Goal: Task Accomplishment & Management: Complete application form

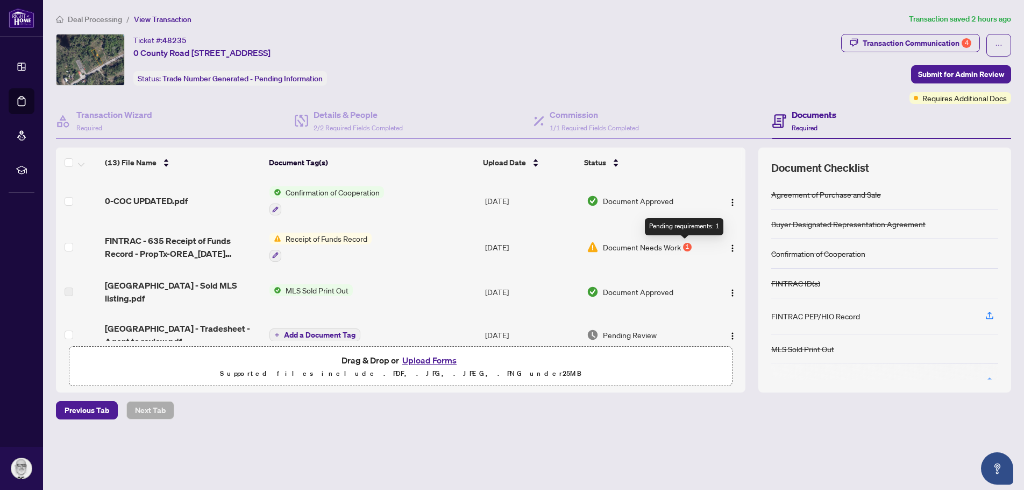
click at [684, 244] on div "1" at bounding box center [687, 247] width 9 height 9
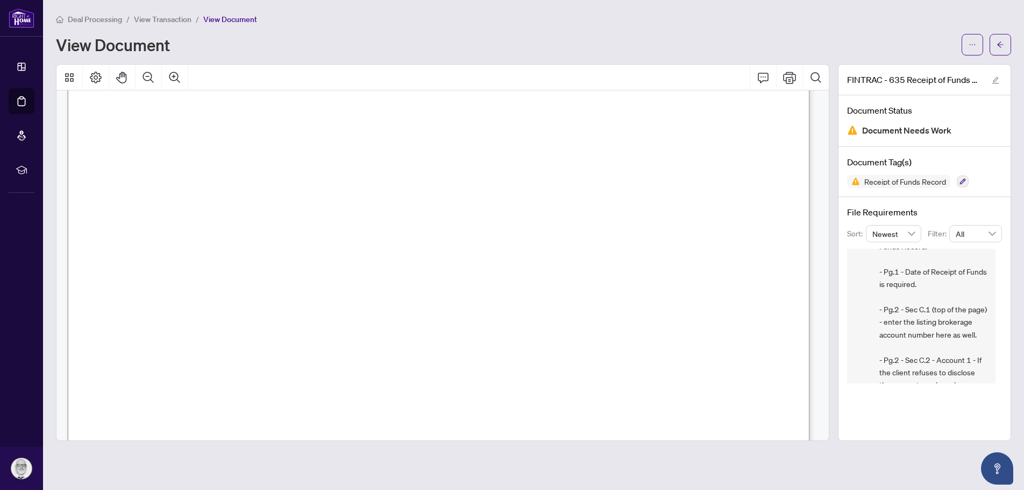
scroll to position [323, 0]
click at [232, 127] on span "Date of receipt of funds:" at bounding box center [180, 128] width 103 height 14
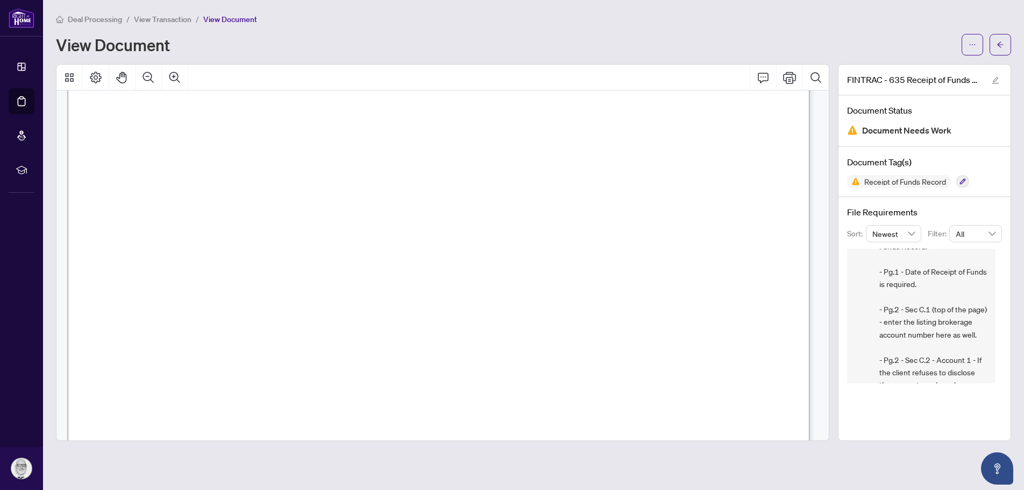
click at [232, 127] on span "Date of receipt of funds:" at bounding box center [180, 128] width 103 height 14
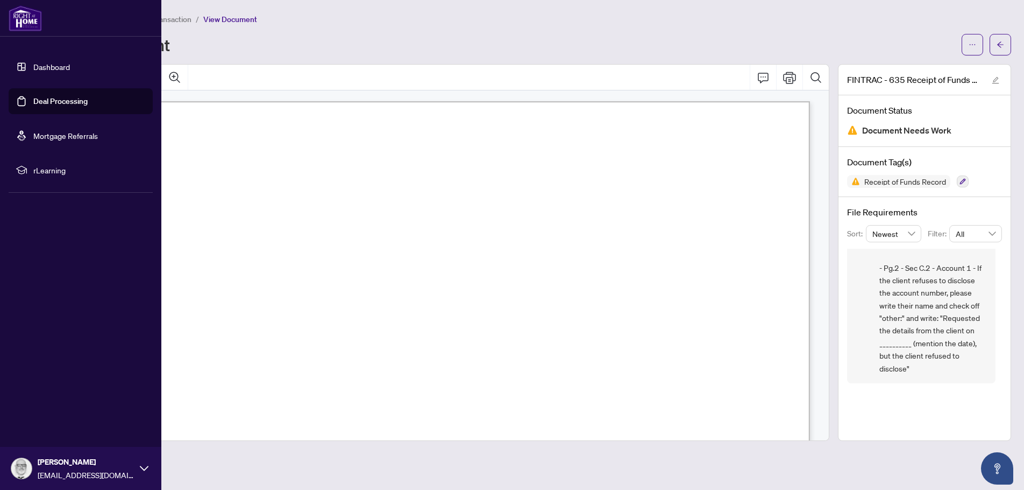
click at [44, 66] on link "Dashboard" at bounding box center [51, 67] width 37 height 10
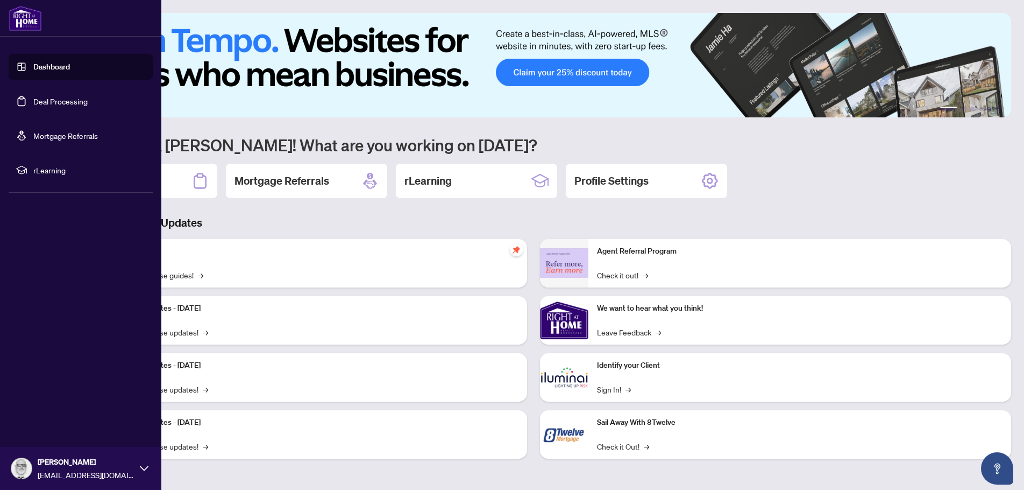
click at [49, 101] on link "Deal Processing" at bounding box center [60, 101] width 54 height 10
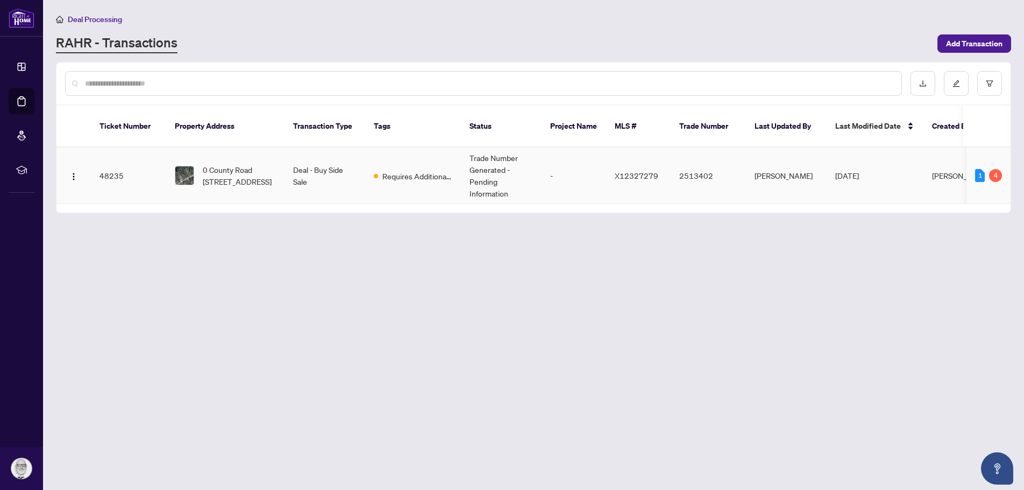
click at [758, 159] on td "[PERSON_NAME]" at bounding box center [786, 175] width 81 height 56
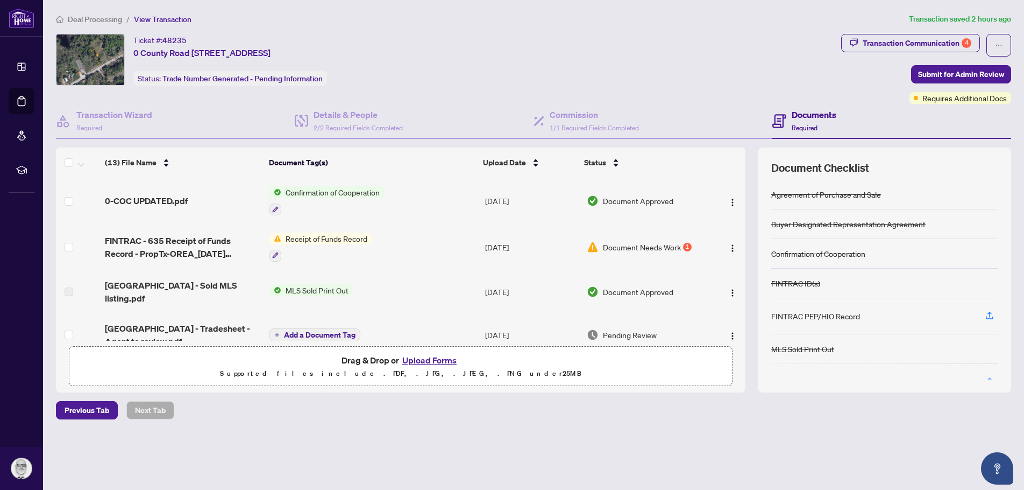
click at [425, 359] on button "Upload Forms" at bounding box center [429, 360] width 61 height 14
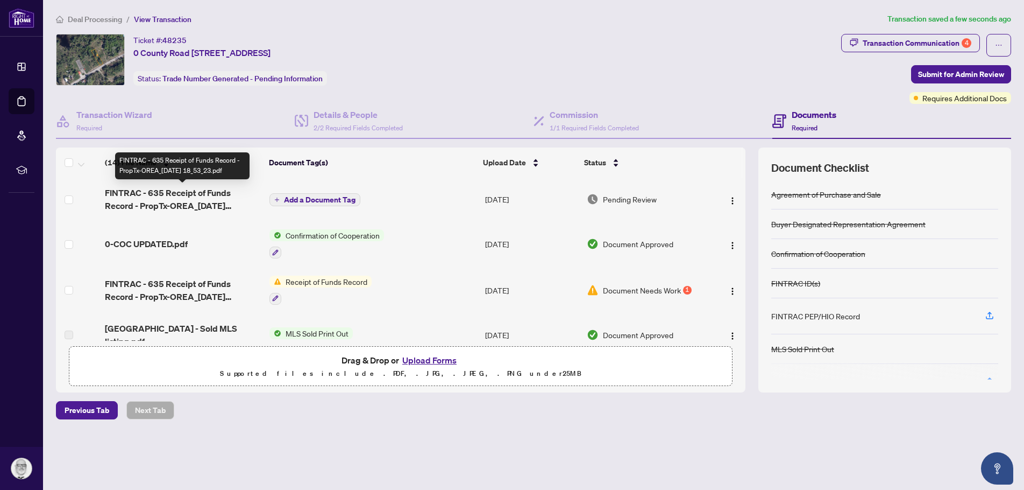
click at [151, 195] on span "FINTRAC - 635 Receipt of Funds Record - PropTx-OREA_[DATE] 18_53_23.pdf" at bounding box center [183, 199] width 156 height 26
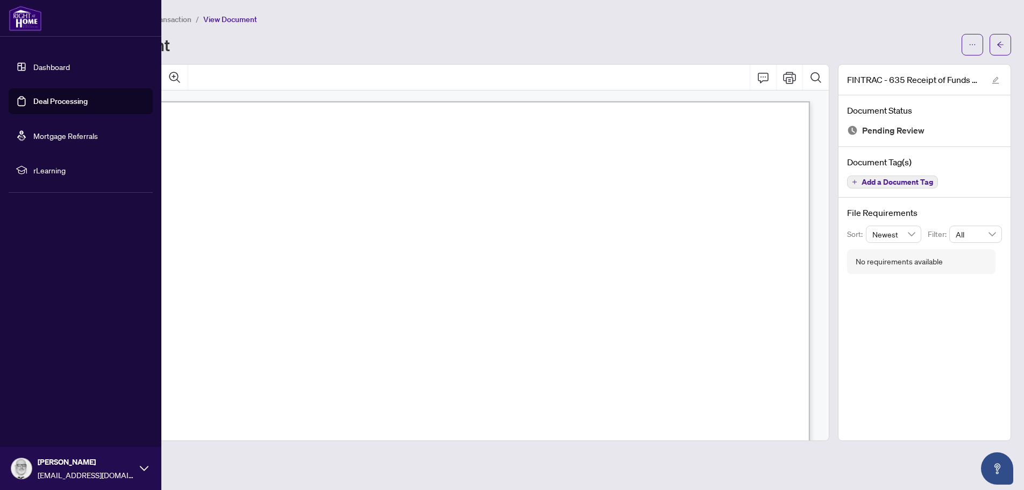
click at [49, 98] on link "Deal Processing" at bounding box center [60, 101] width 54 height 10
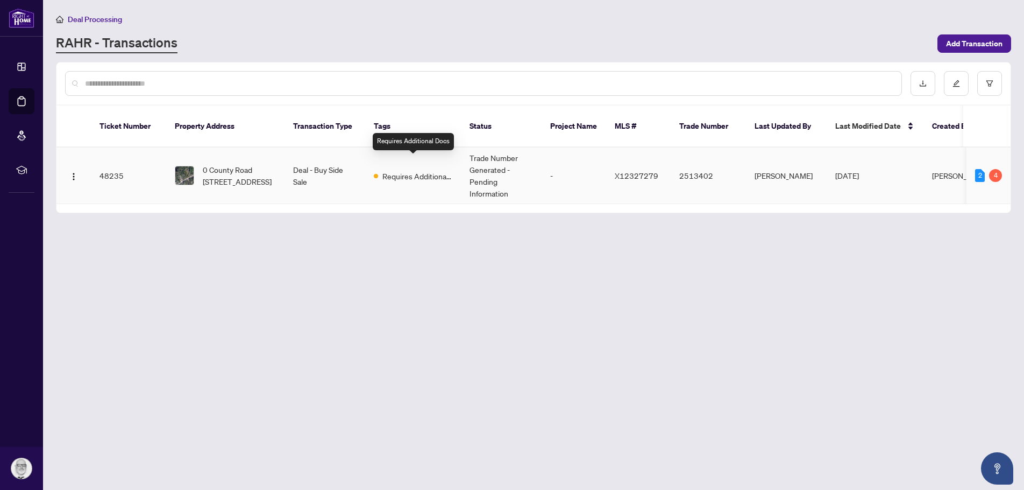
click at [430, 170] on span "Requires Additional Docs" at bounding box center [417, 176] width 70 height 12
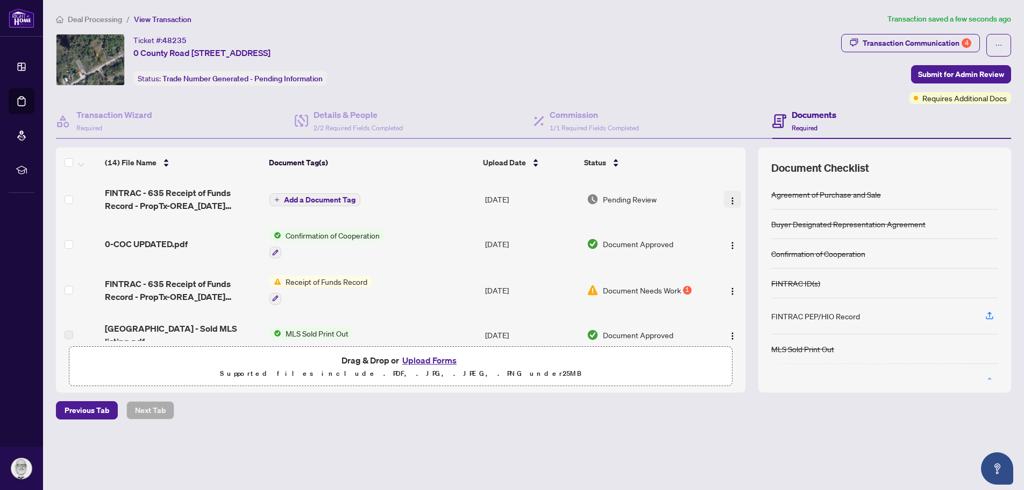
click at [732, 200] on img "button" at bounding box center [732, 200] width 9 height 9
click at [430, 360] on button "Upload Forms" at bounding box center [429, 360] width 61 height 14
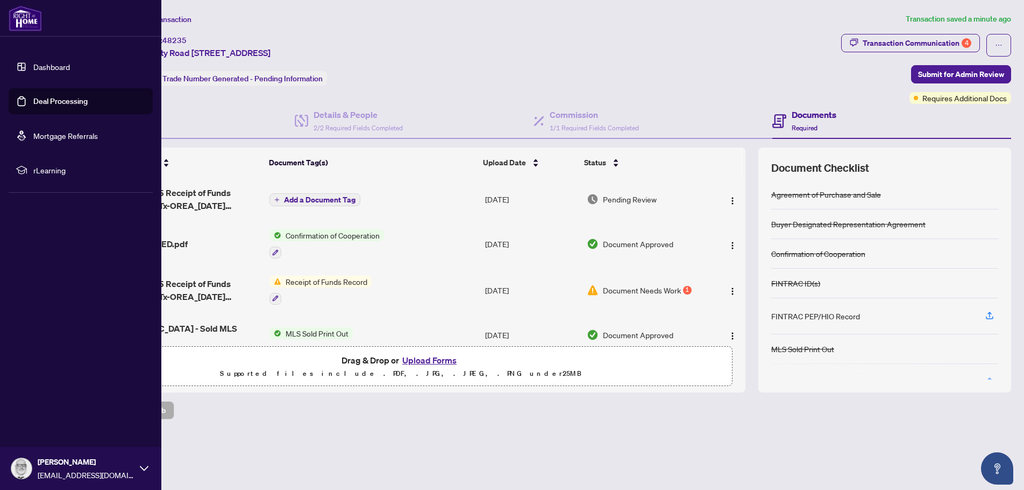
click at [69, 103] on link "Deal Processing" at bounding box center [60, 101] width 54 height 10
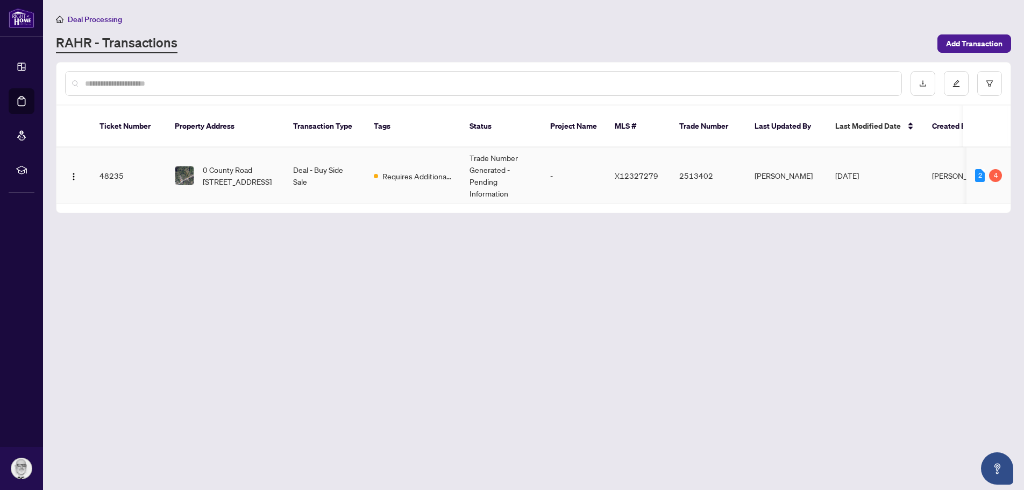
click at [109, 162] on td "48235" at bounding box center [128, 175] width 75 height 56
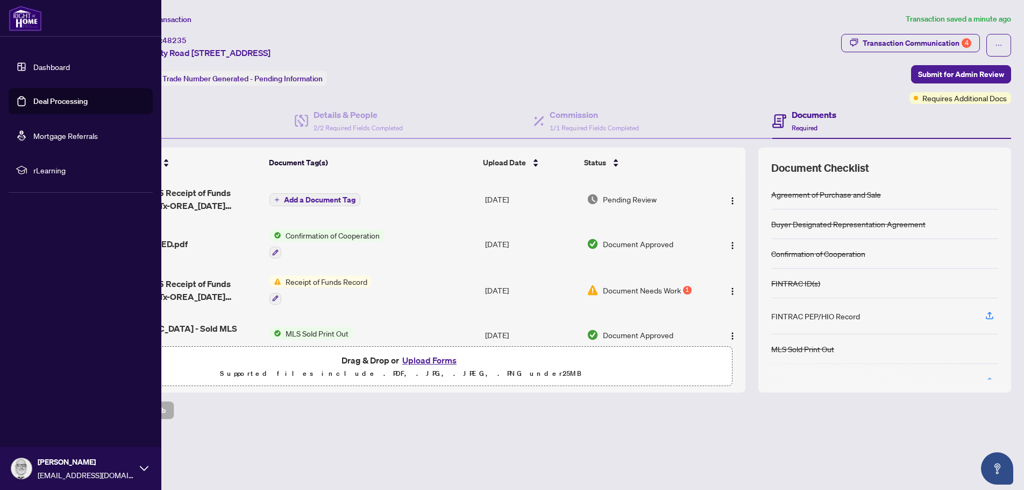
click at [33, 68] on link "Dashboard" at bounding box center [51, 67] width 37 height 10
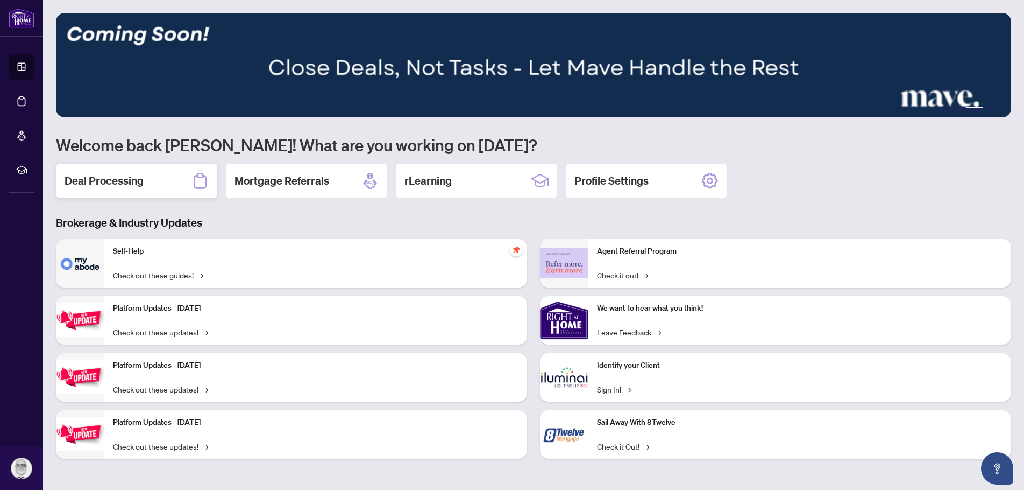
click at [124, 177] on h2 "Deal Processing" at bounding box center [104, 180] width 79 height 15
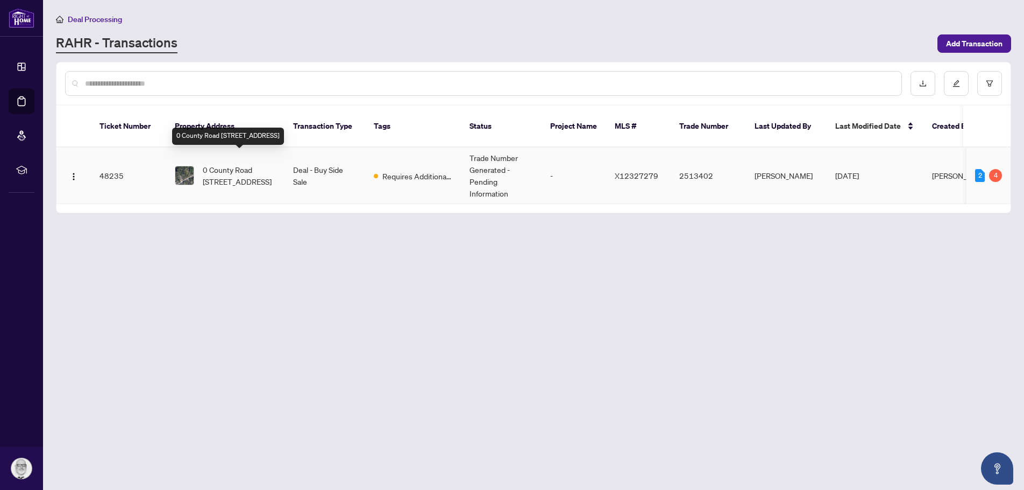
click at [274, 164] on span "0 County Road [STREET_ADDRESS]" at bounding box center [239, 176] width 73 height 24
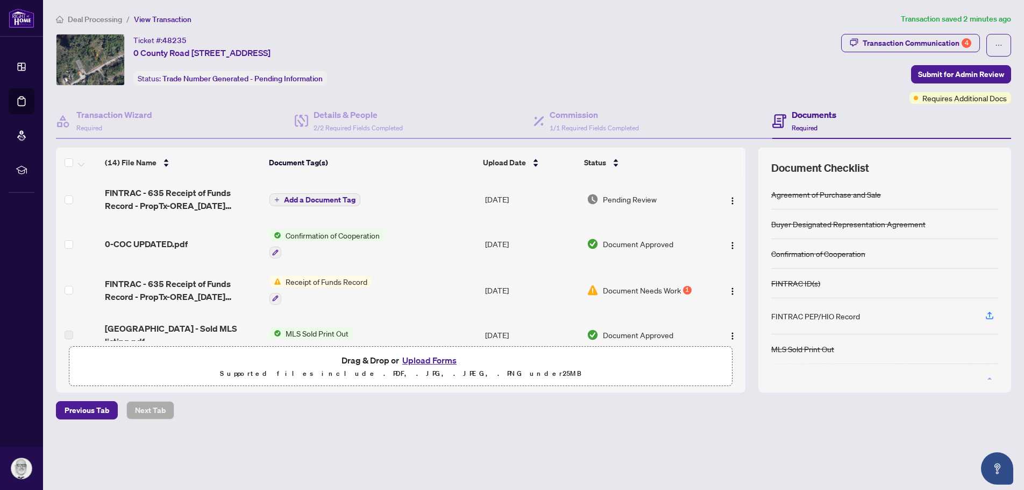
click at [435, 357] on button "Upload Forms" at bounding box center [429, 360] width 61 height 14
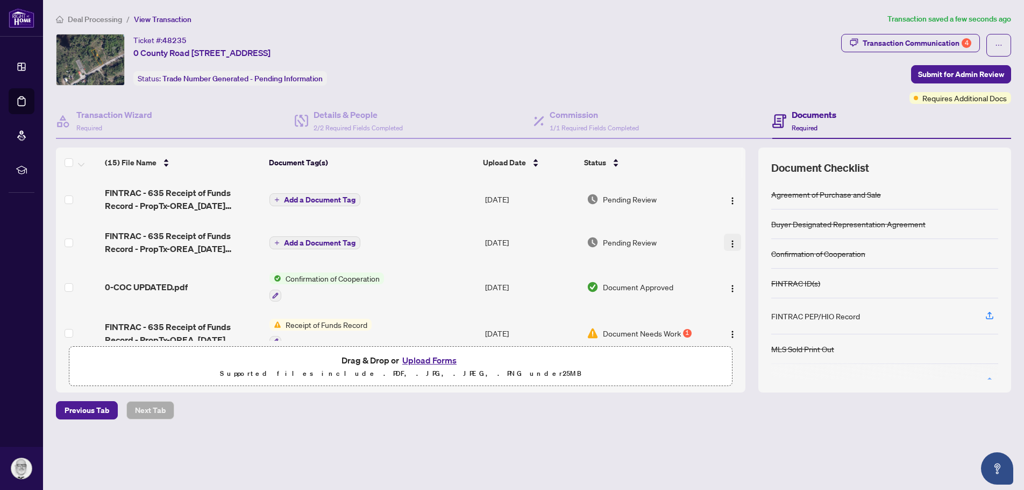
click at [728, 241] on img "button" at bounding box center [732, 243] width 9 height 9
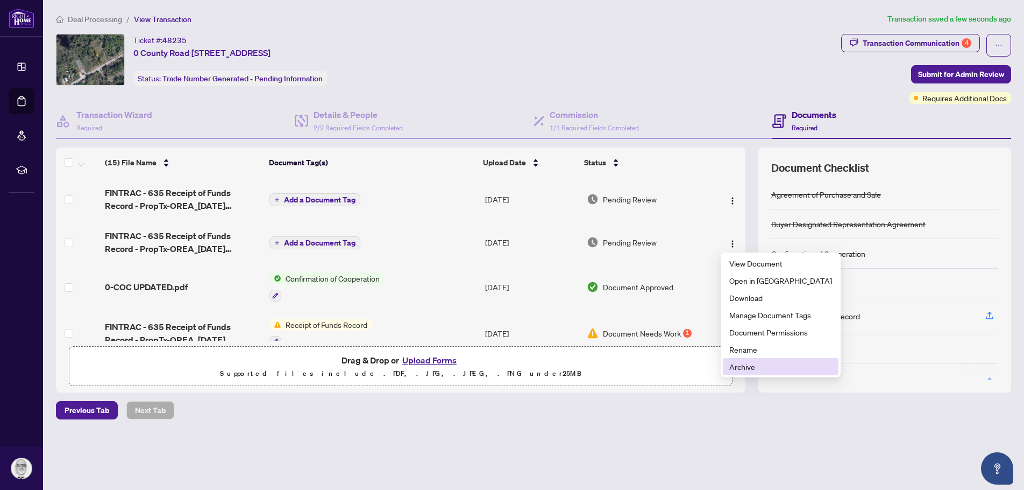
click at [735, 366] on span "Archive" at bounding box center [780, 366] width 103 height 12
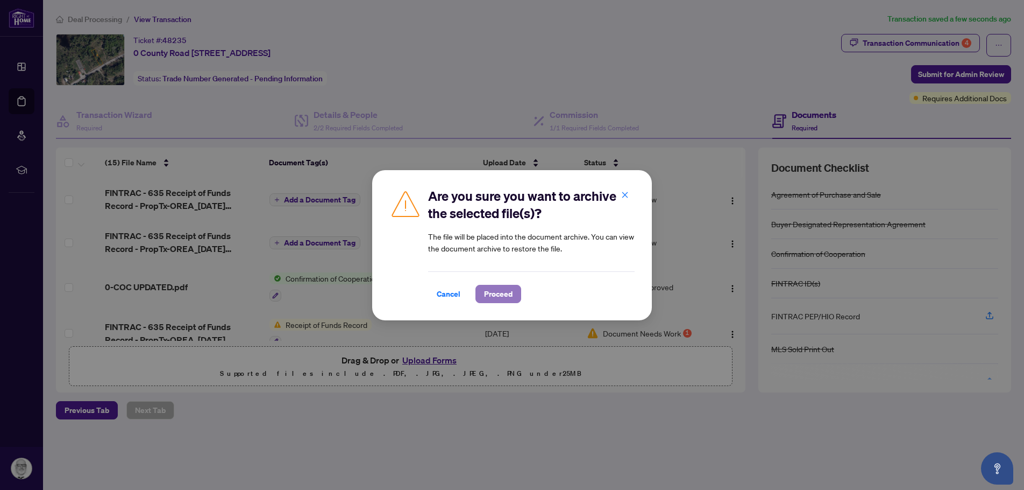
click at [506, 294] on span "Proceed" at bounding box center [498, 293] width 29 height 17
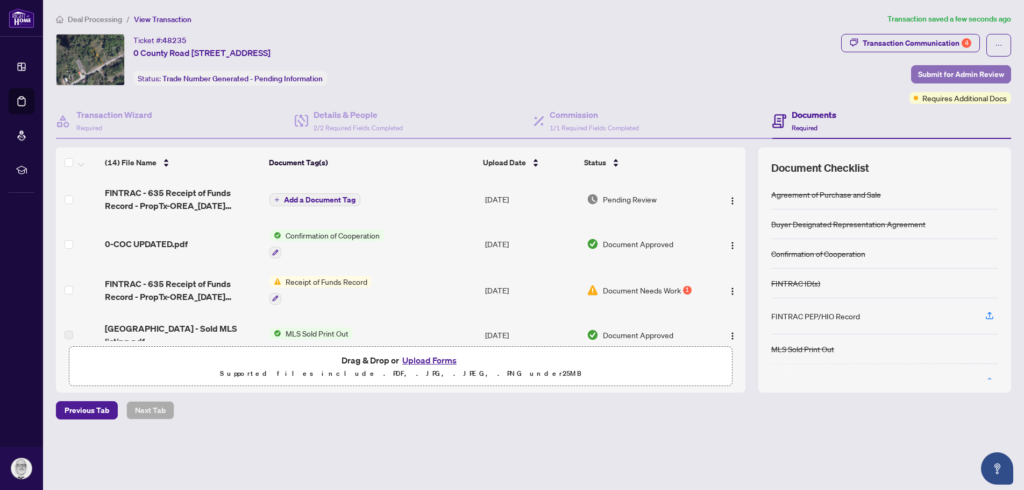
click at [931, 73] on span "Submit for Admin Review" at bounding box center [961, 74] width 86 height 17
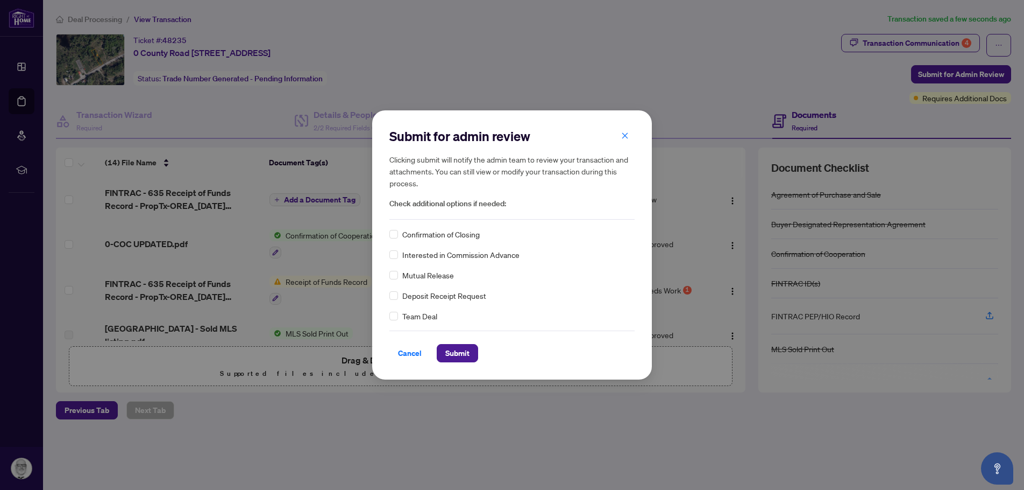
click at [474, 298] on span "Deposit Receipt Request" at bounding box center [444, 295] width 84 height 12
click at [451, 356] on span "Submit" at bounding box center [457, 352] width 24 height 17
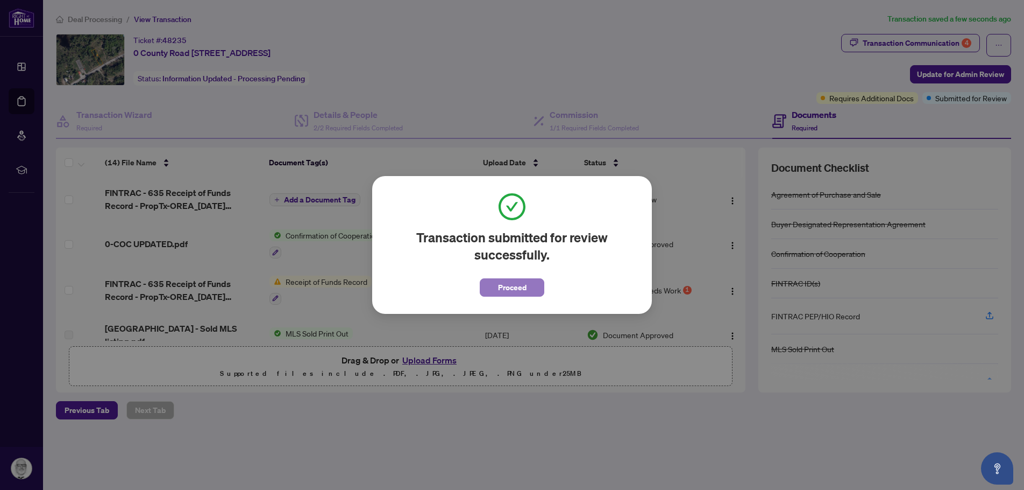
click at [521, 289] on span "Proceed" at bounding box center [512, 287] width 29 height 17
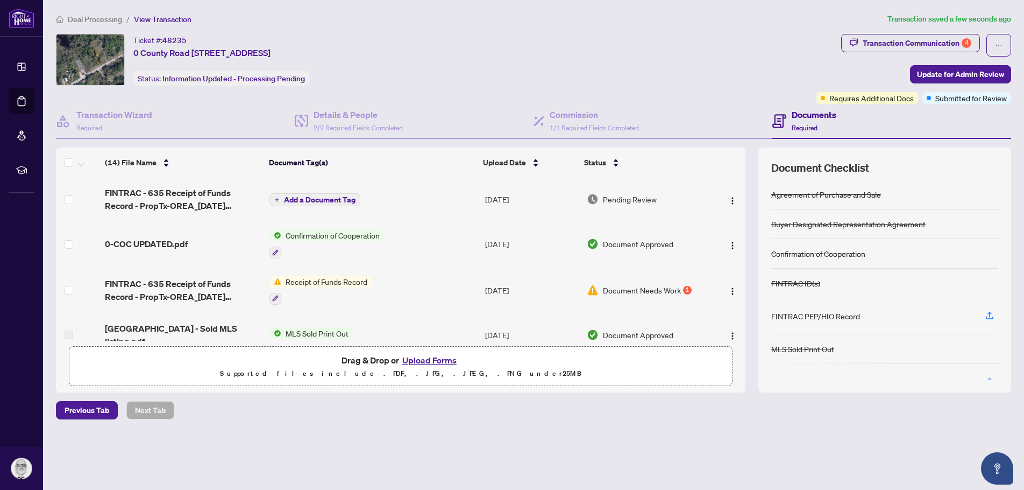
click at [749, 370] on div "(14) File Name Document Tag(s) Upload Date Status FINTRAC - 635 Receipt of Fund…" at bounding box center [533, 269] width 955 height 245
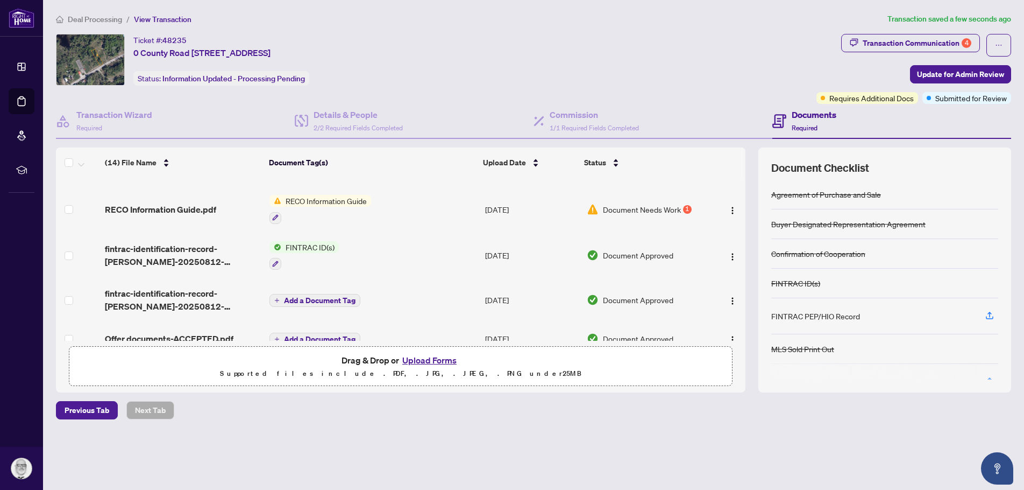
scroll to position [460, 0]
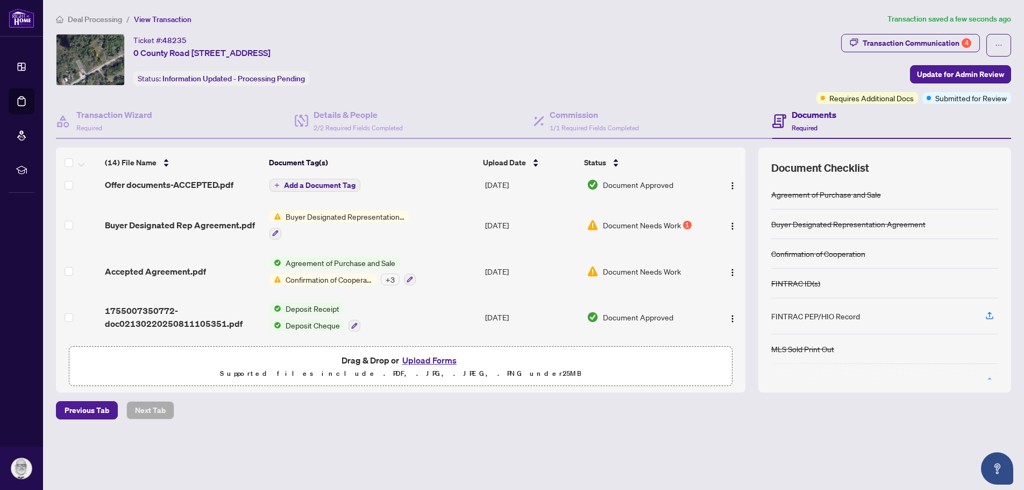
click at [746, 179] on div "(14) File Name Document Tag(s) Upload Date Status FINTRAC - 635 Receipt of Fund…" at bounding box center [533, 269] width 955 height 245
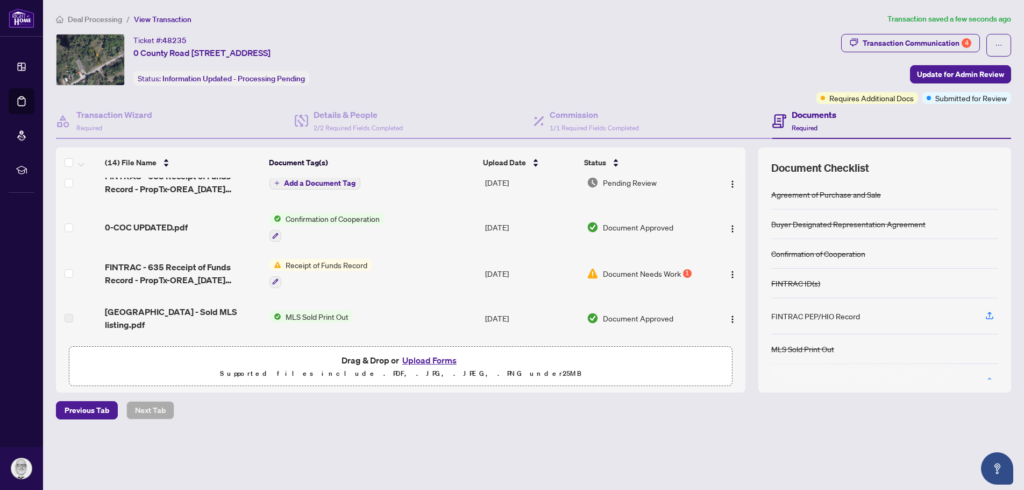
scroll to position [0, 0]
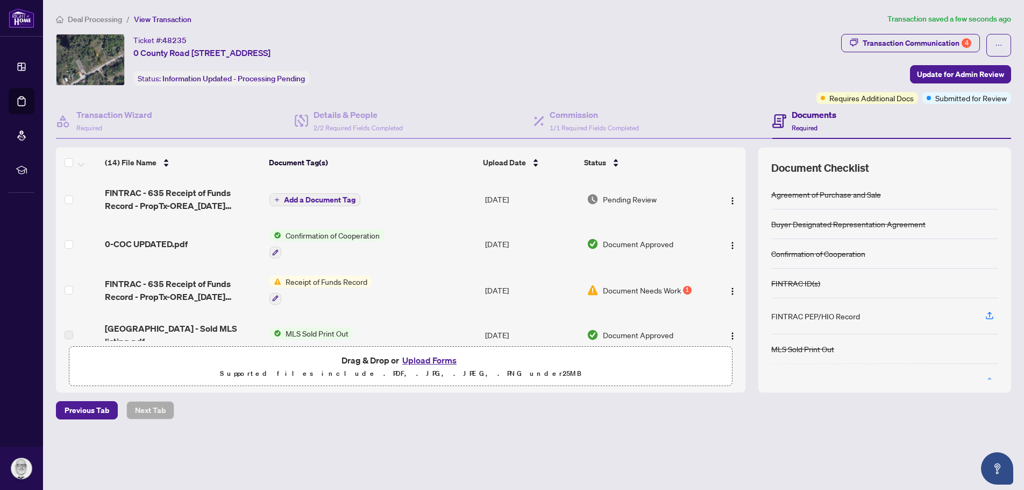
click at [577, 406] on div "Previous Tab Next Tab" at bounding box center [533, 410] width 955 height 18
